Goal: Find specific fact: Find specific fact

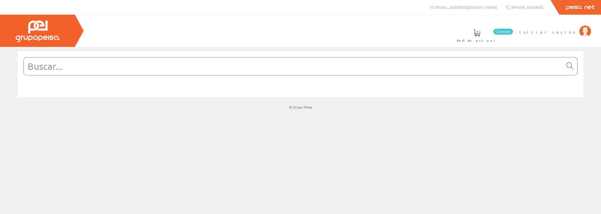
click at [559, 27] on link "Iniciar sesión" at bounding box center [555, 27] width 72 height 6
click at [94, 64] on input "text" at bounding box center [293, 67] width 539 height 18
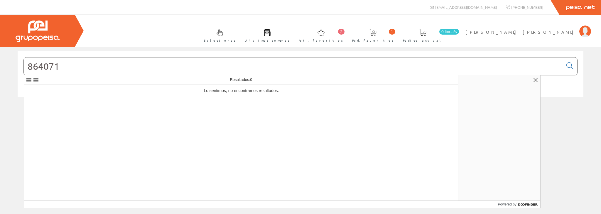
type input "864071"
click at [91, 63] on input "864071" at bounding box center [293, 67] width 539 height 18
